Goal: Register for event/course

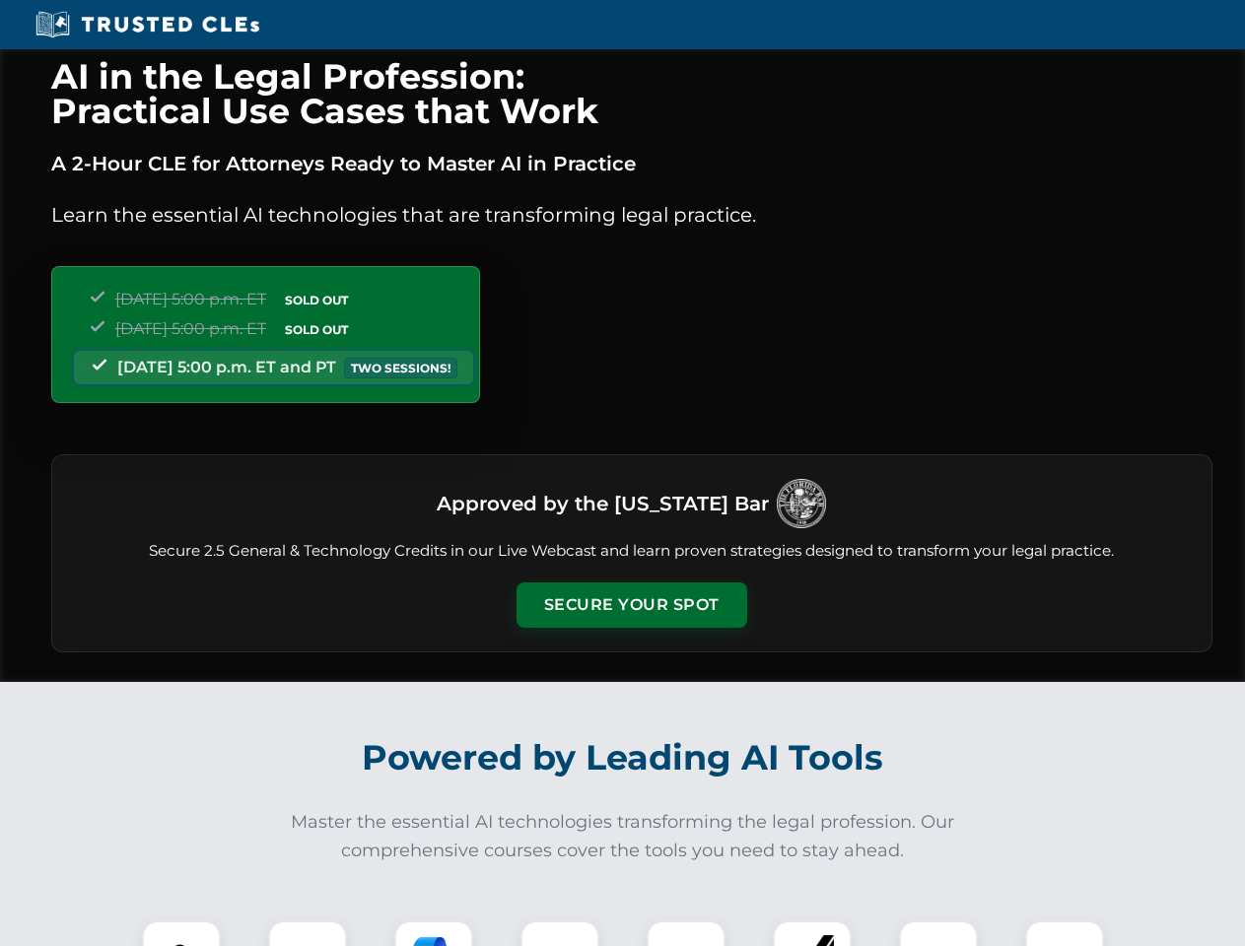
click at [631, 605] on button "Secure Your Spot" at bounding box center [632, 605] width 231 height 45
click at [181, 933] on img at bounding box center [181, 960] width 57 height 57
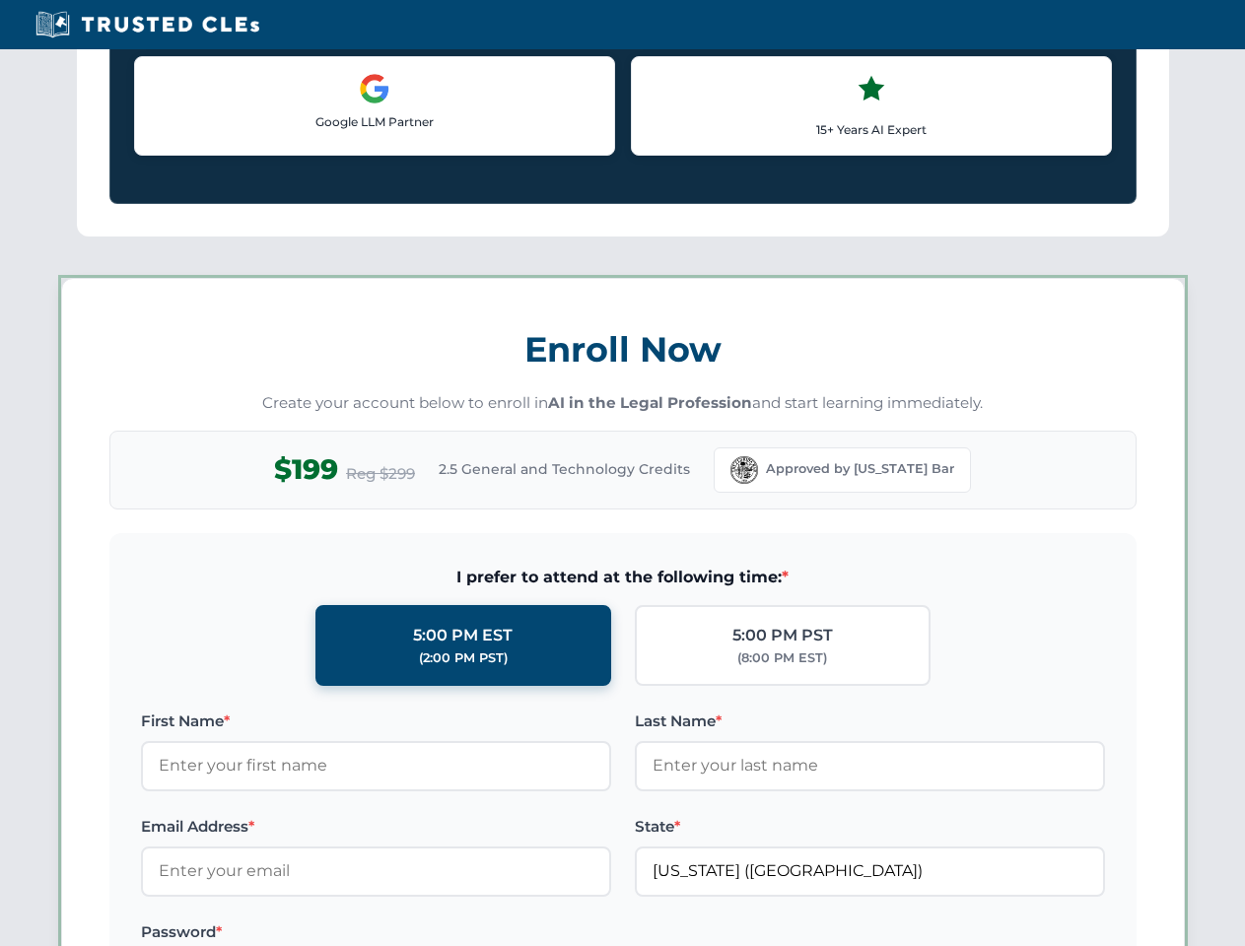
click at [434, 933] on label "Password *" at bounding box center [376, 933] width 470 height 24
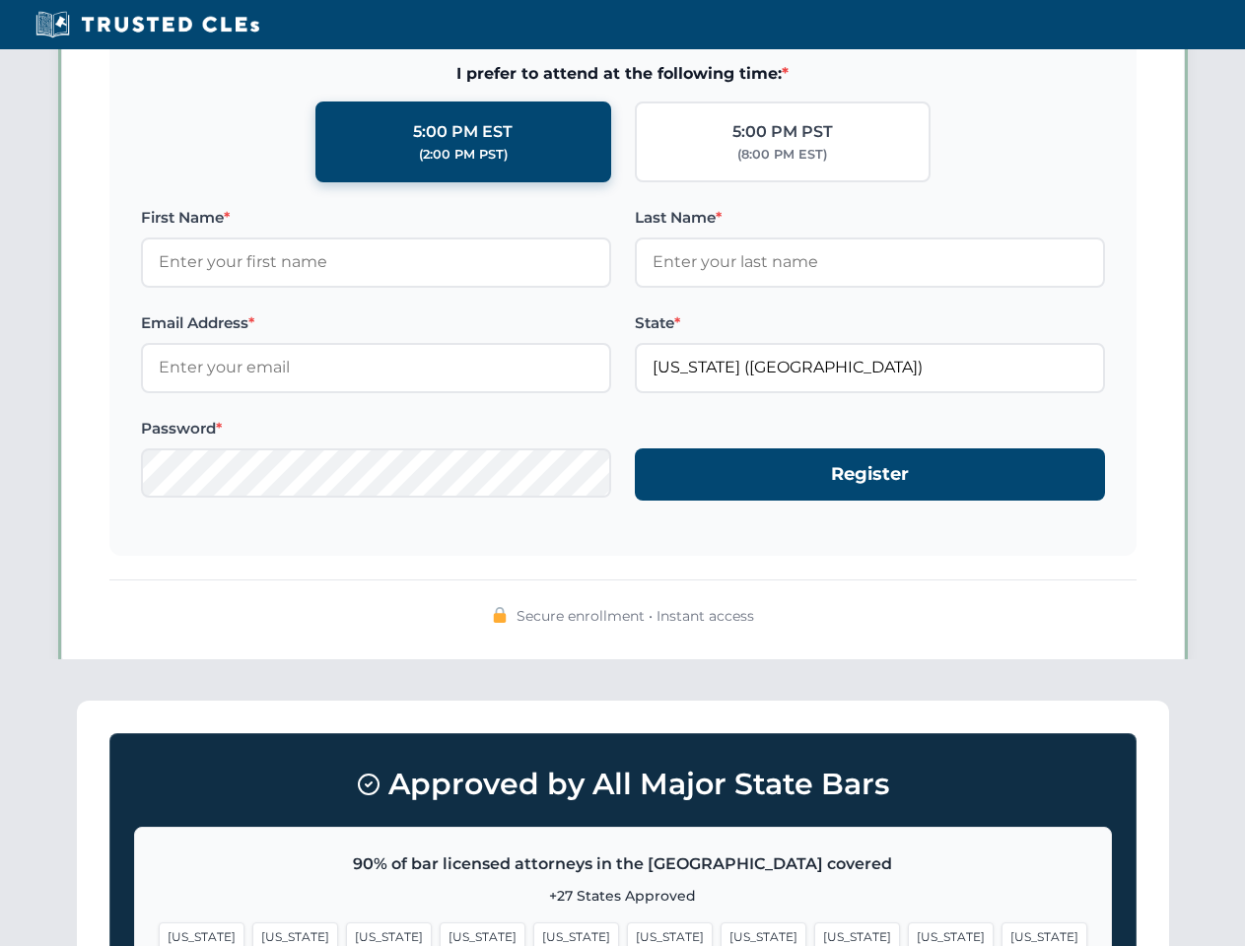
click at [908, 933] on span "[US_STATE]" at bounding box center [951, 937] width 86 height 29
